Goal: Information Seeking & Learning: Learn about a topic

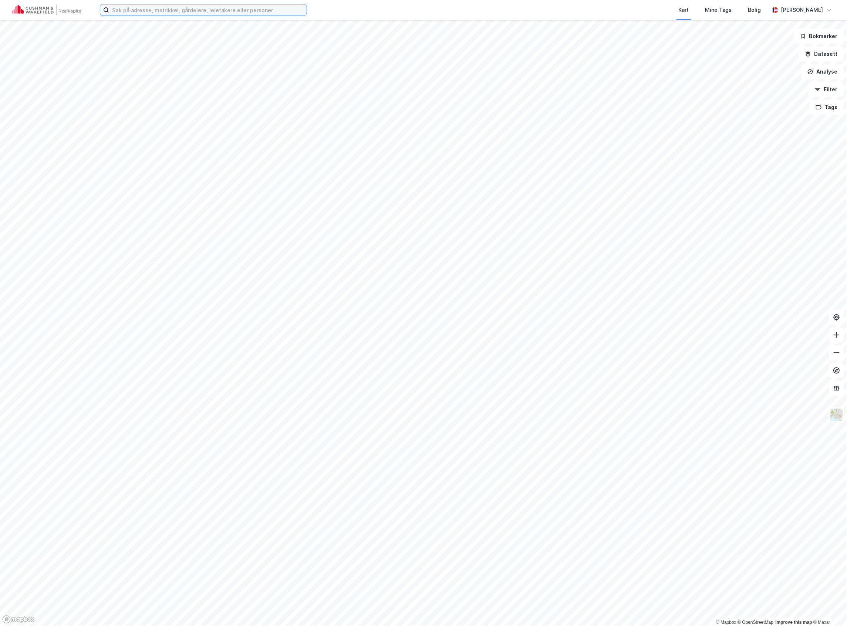
click at [144, 7] on input at bounding box center [208, 9] width 198 height 11
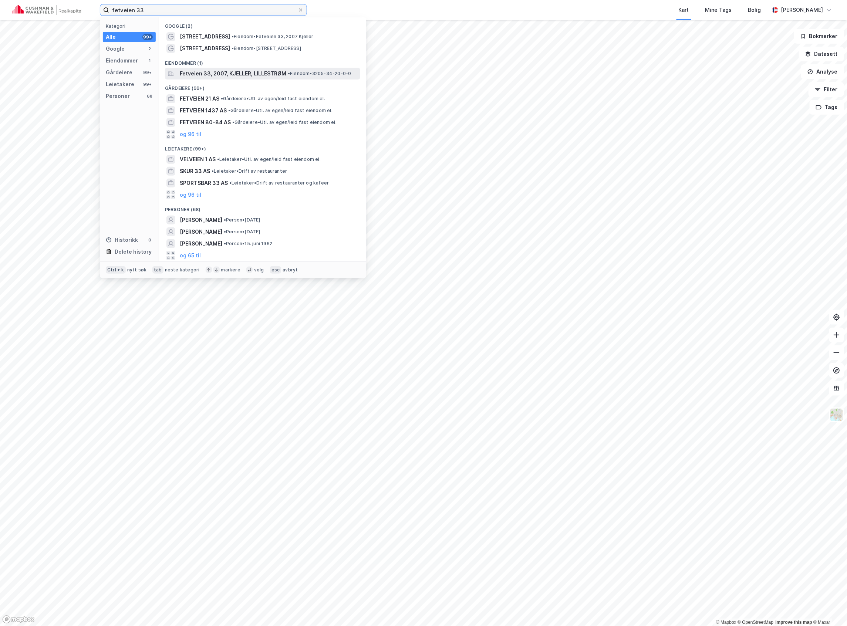
type input "fetveien 33"
click at [215, 76] on span "Fetveien 33, 2007, KJELLER, LILLESTRØM" at bounding box center [233, 73] width 107 height 9
